Goal: Information Seeking & Learning: Learn about a topic

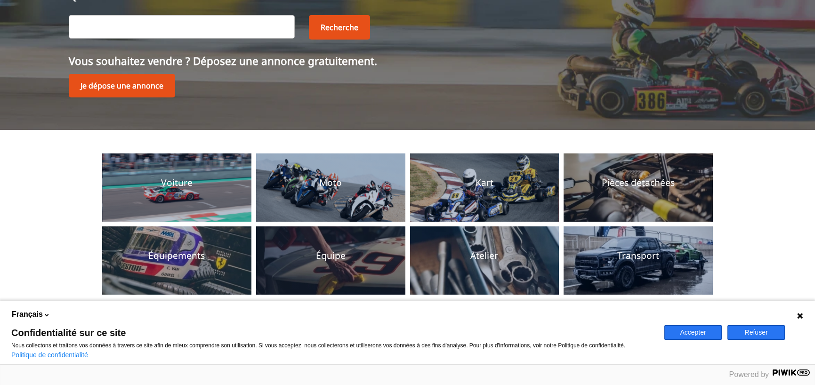
scroll to position [110, 0]
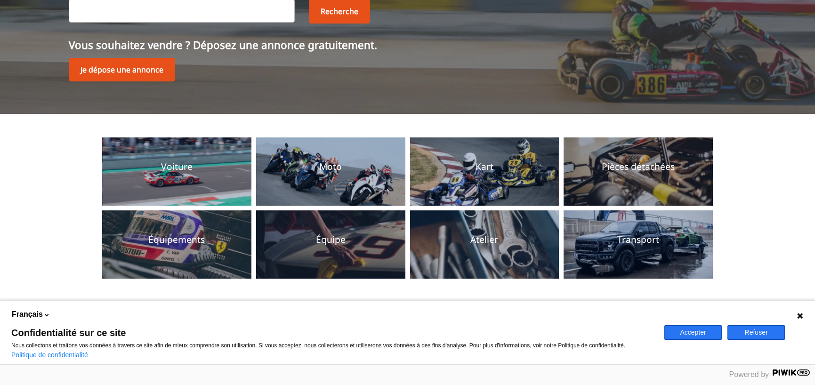
click at [802, 317] on icon at bounding box center [801, 316] width 6 height 6
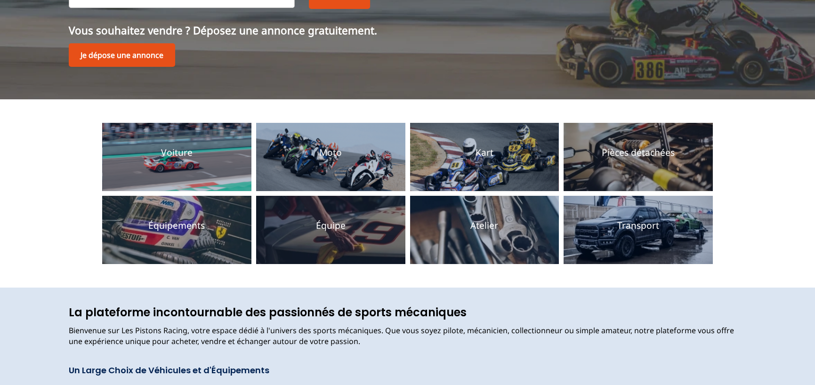
scroll to position [157, 0]
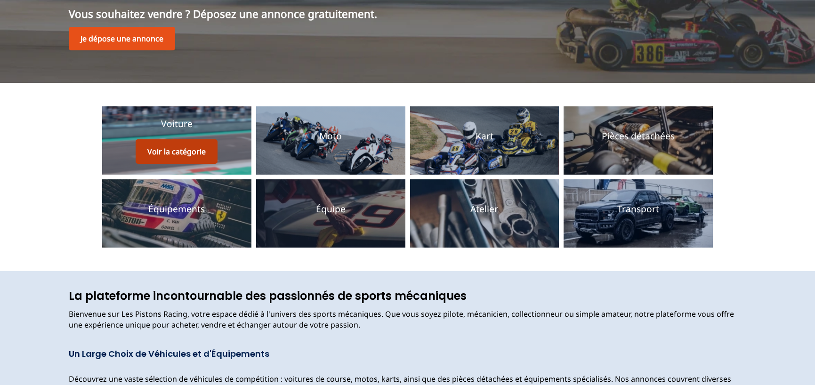
click at [184, 153] on button "Voir la catégorie" at bounding box center [177, 151] width 82 height 24
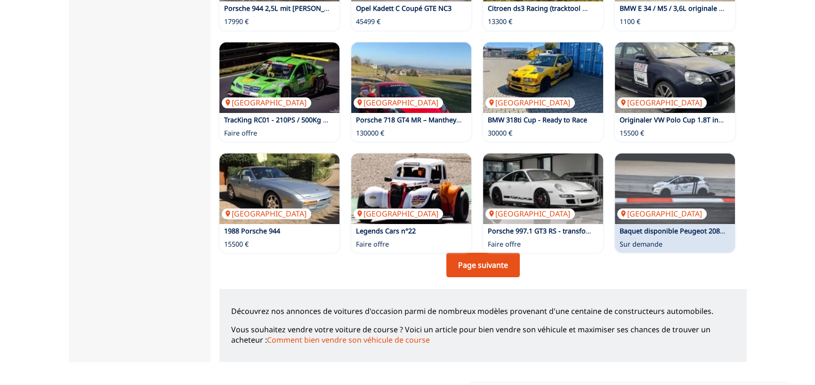
scroll to position [612, 0]
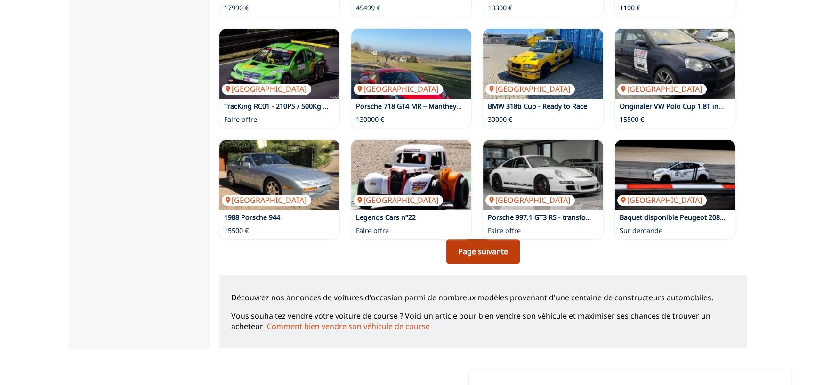
click at [478, 257] on link "Page suivante" at bounding box center [483, 251] width 73 height 24
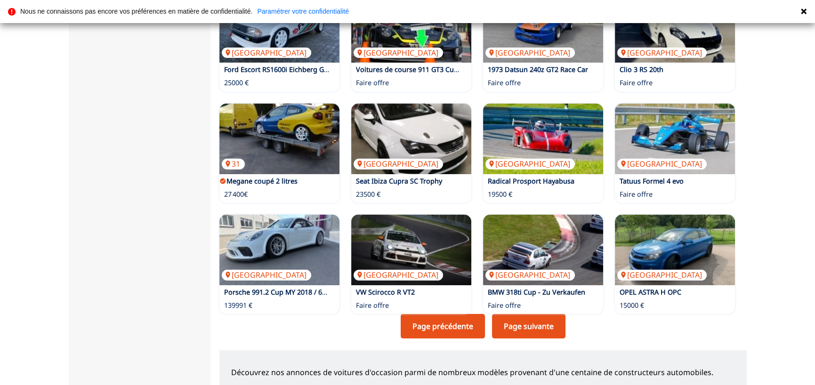
scroll to position [565, 0]
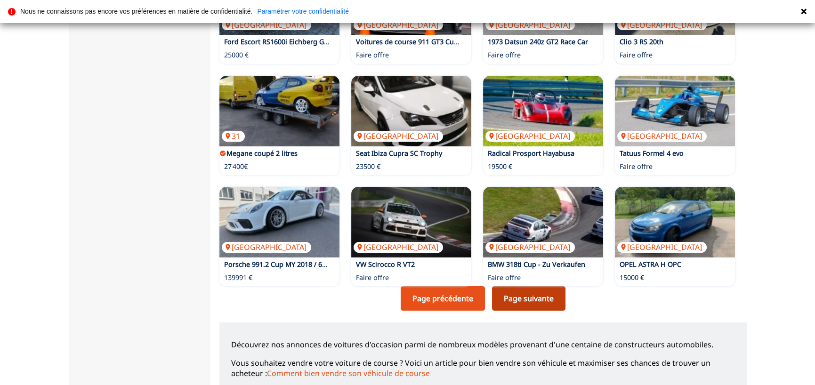
click at [534, 296] on link "Page suivante" at bounding box center [528, 298] width 73 height 24
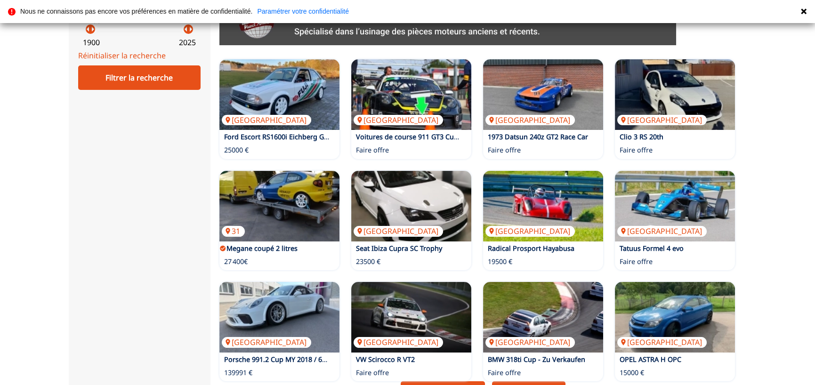
scroll to position [565, 0]
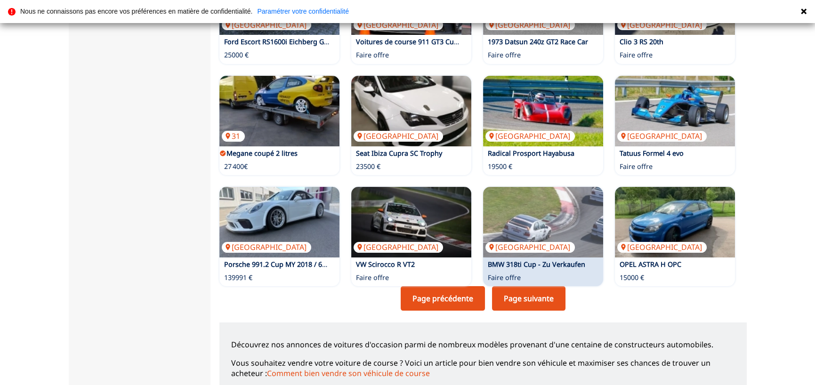
click at [533, 304] on link "Page suivante" at bounding box center [528, 298] width 73 height 24
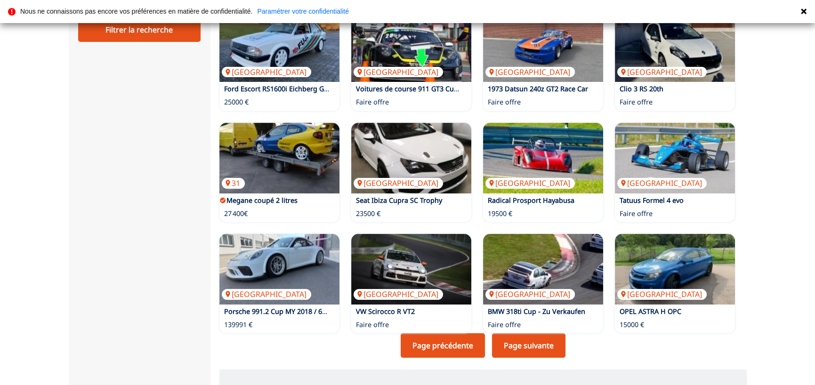
scroll to position [612, 0]
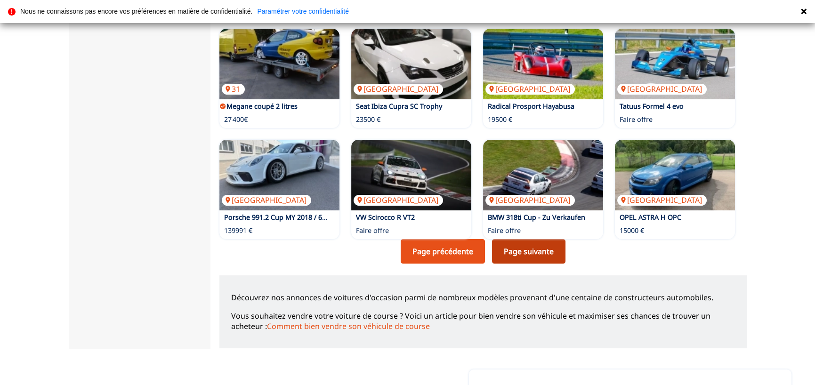
click at [512, 256] on link "Page suivante" at bounding box center [528, 251] width 73 height 24
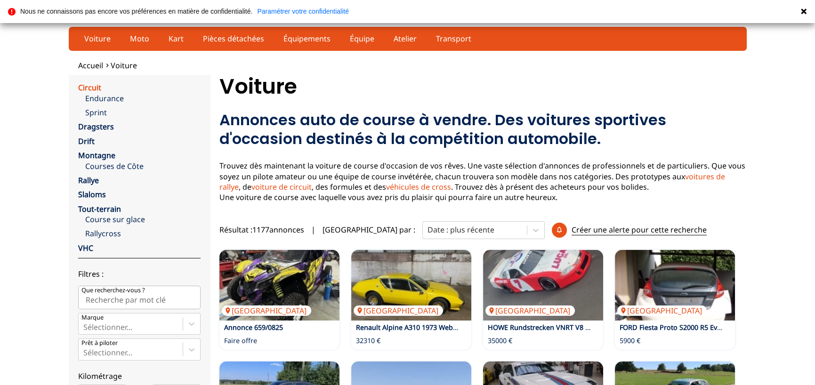
click at [90, 88] on link "Circuit" at bounding box center [89, 87] width 23 height 10
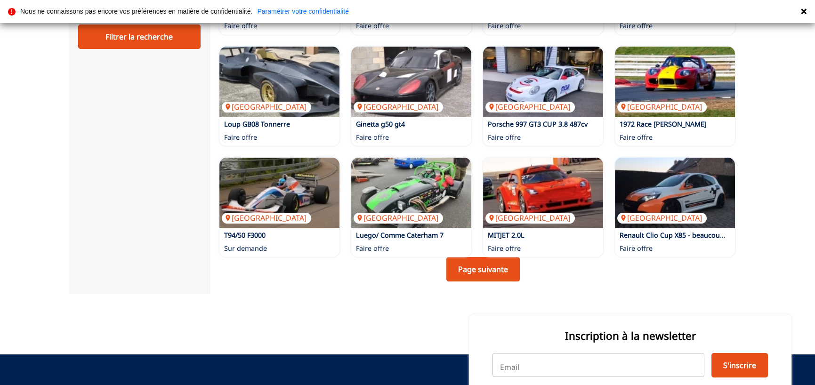
scroll to position [692, 0]
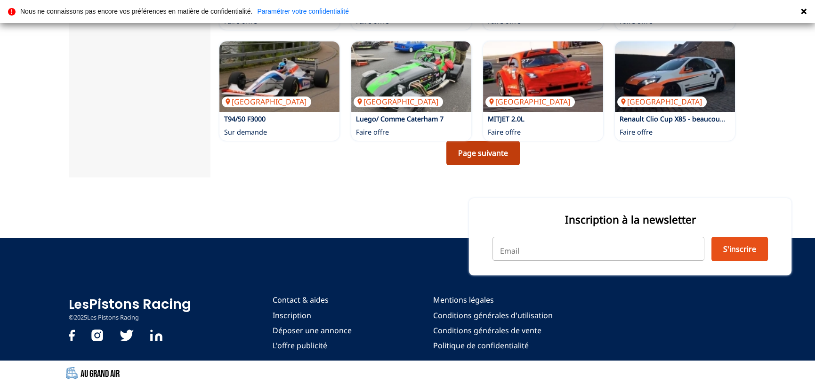
click at [482, 157] on link "Page suivante" at bounding box center [483, 153] width 73 height 24
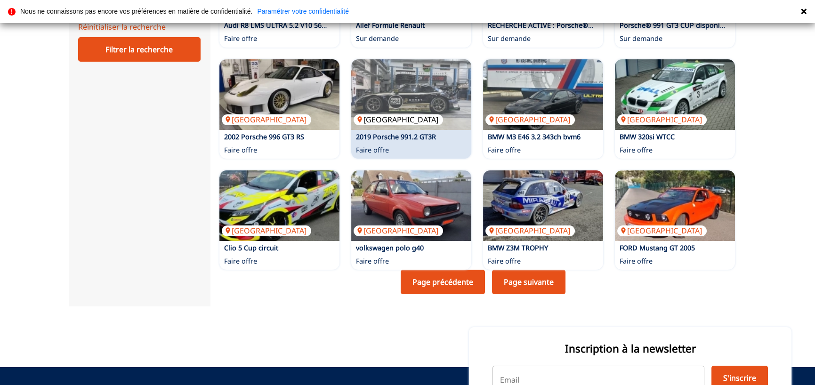
scroll to position [565, 0]
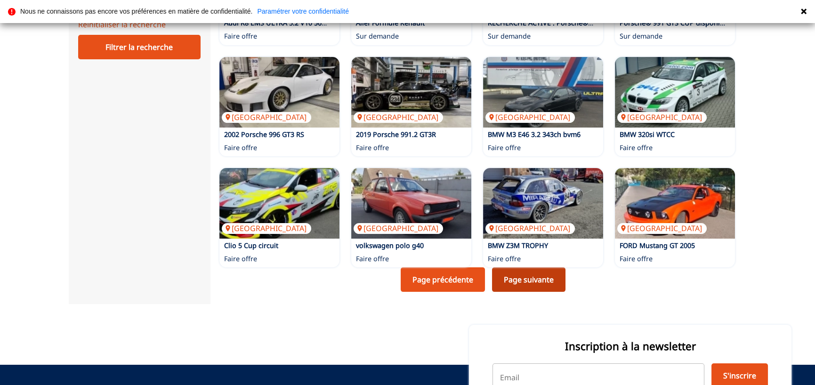
click at [524, 283] on link "Page suivante" at bounding box center [528, 280] width 73 height 24
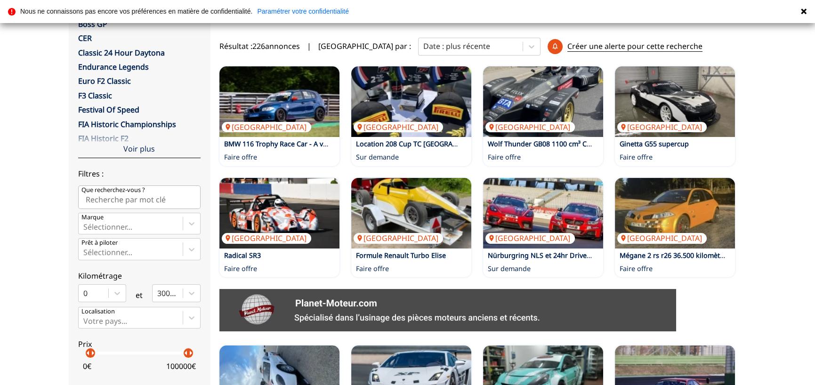
scroll to position [141, 0]
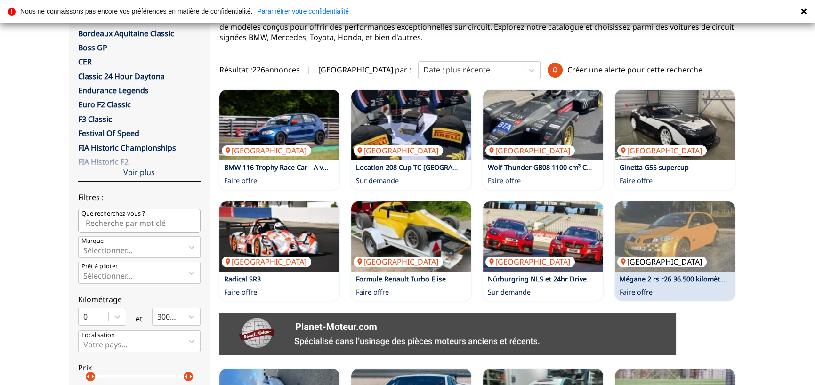
click at [679, 237] on img at bounding box center [675, 237] width 120 height 71
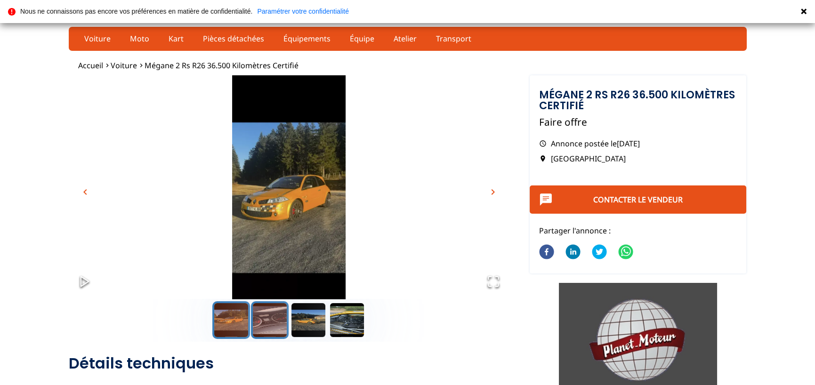
click at [266, 324] on button "Go to Slide 2" at bounding box center [270, 320] width 38 height 38
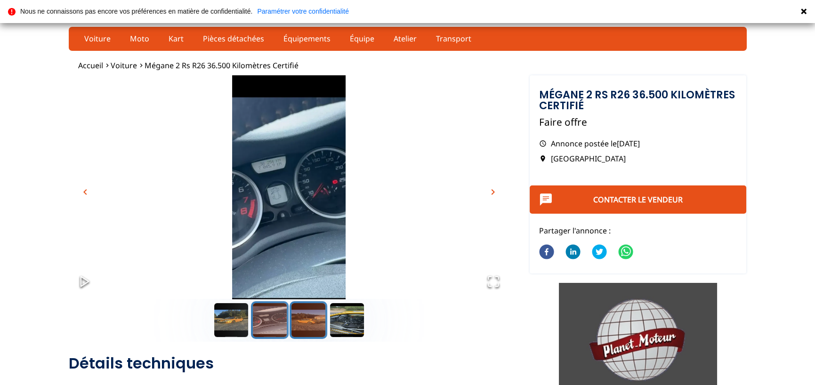
click at [312, 314] on button "Go to Slide 3" at bounding box center [309, 320] width 38 height 38
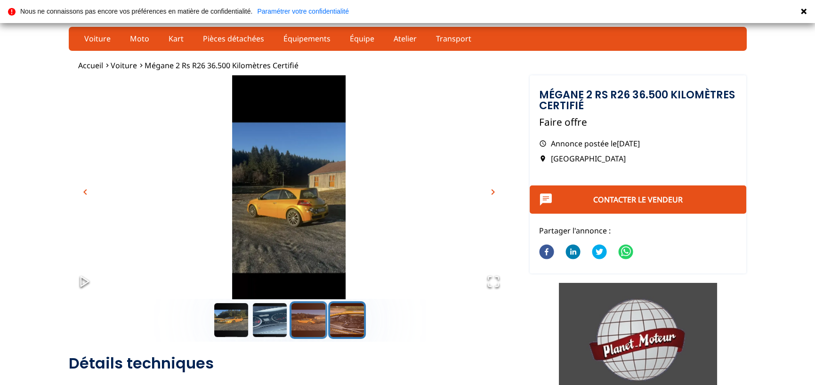
click at [352, 325] on button "Go to Slide 4" at bounding box center [347, 320] width 38 height 38
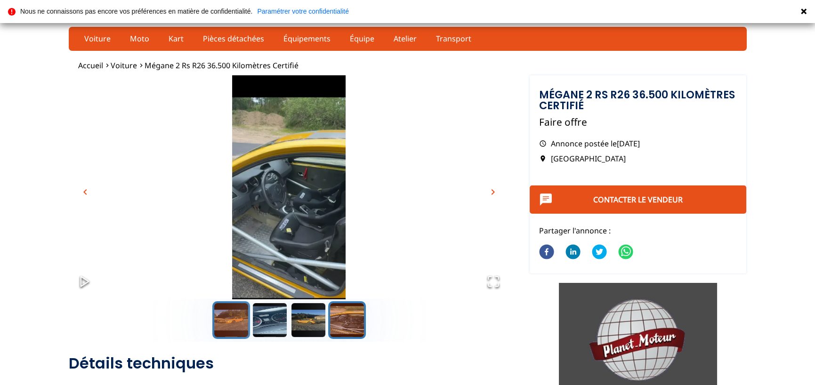
click at [229, 326] on button "Go to Slide 1" at bounding box center [231, 320] width 38 height 38
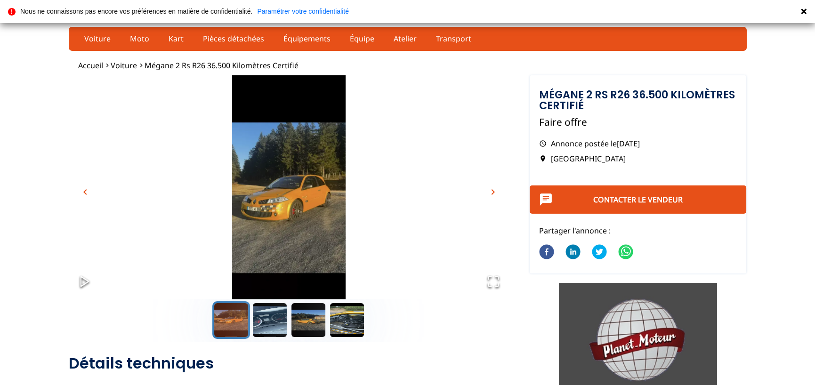
drag, startPoint x: 387, startPoint y: 325, endPoint x: 337, endPoint y: 326, distance: 50.0
click at [386, 325] on div "Thumbnail Navigation" at bounding box center [289, 320] width 441 height 38
click at [339, 325] on button "Go to Slide 4" at bounding box center [347, 320] width 38 height 38
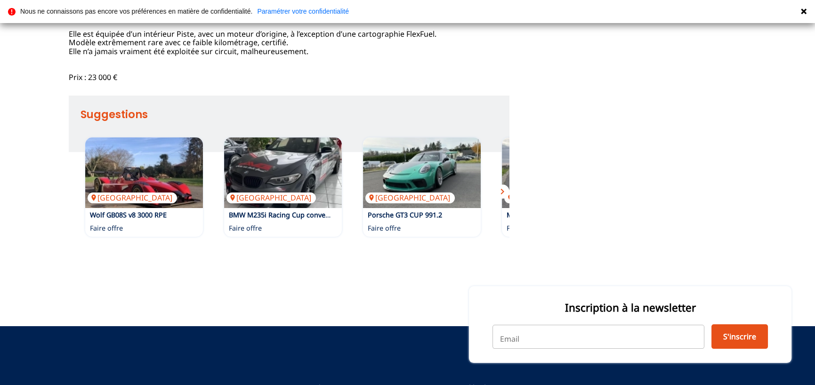
scroll to position [503, 0]
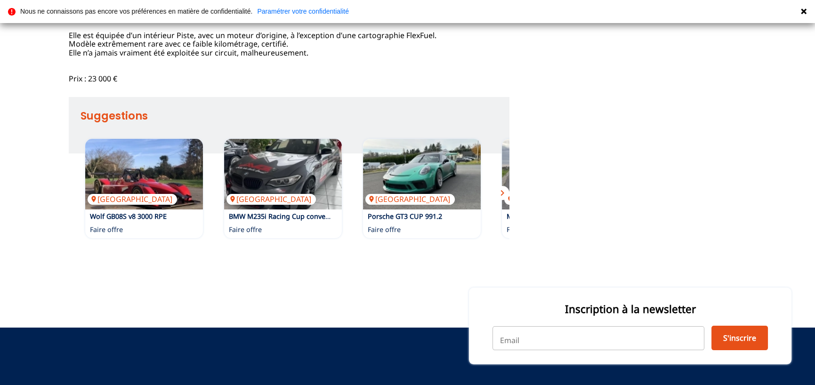
click at [502, 199] on span "chevron_right" at bounding box center [502, 192] width 11 height 11
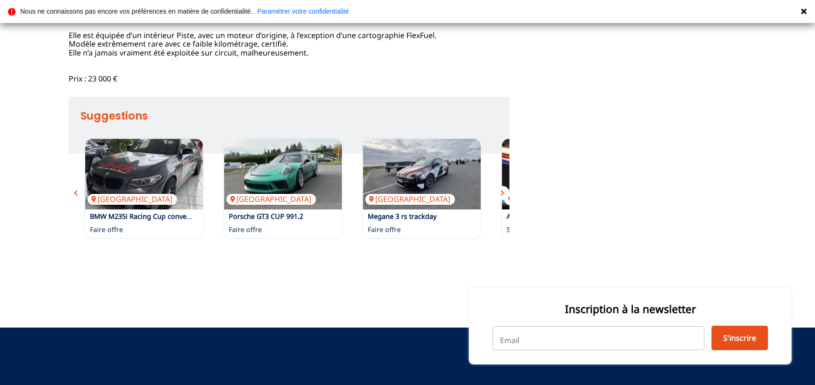
click at [502, 199] on span "chevron_right" at bounding box center [502, 192] width 11 height 11
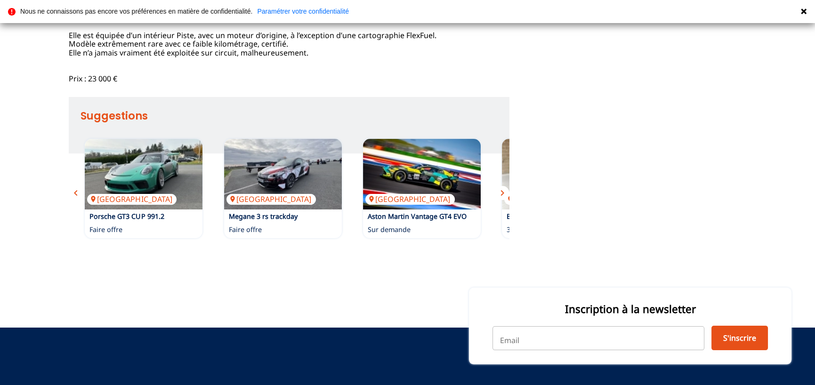
click at [502, 199] on span "chevron_right" at bounding box center [502, 192] width 11 height 11
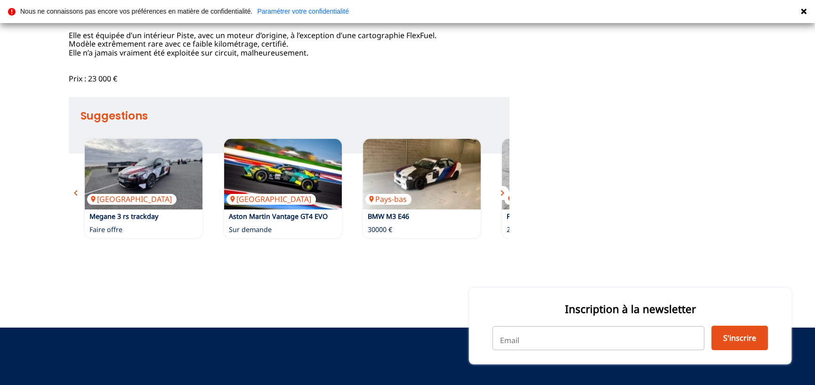
click at [502, 199] on span "chevron_right" at bounding box center [502, 192] width 11 height 11
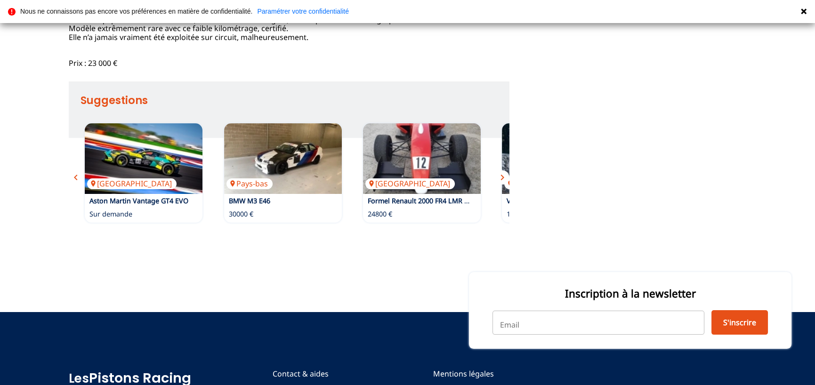
scroll to position [314, 0]
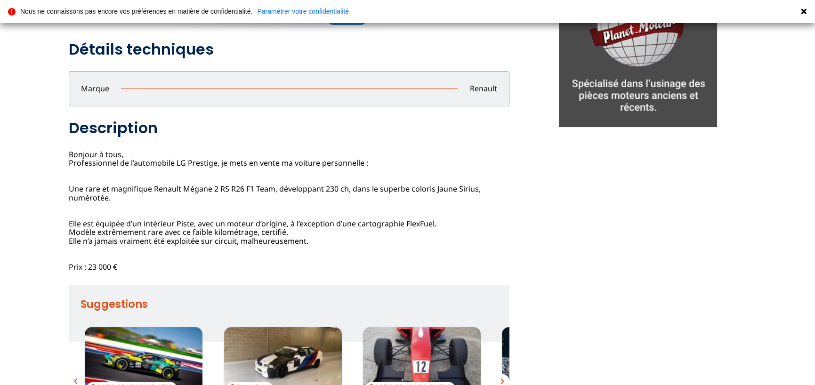
click at [804, 11] on icon at bounding box center [804, 11] width 6 height 6
